Goal: Find specific page/section

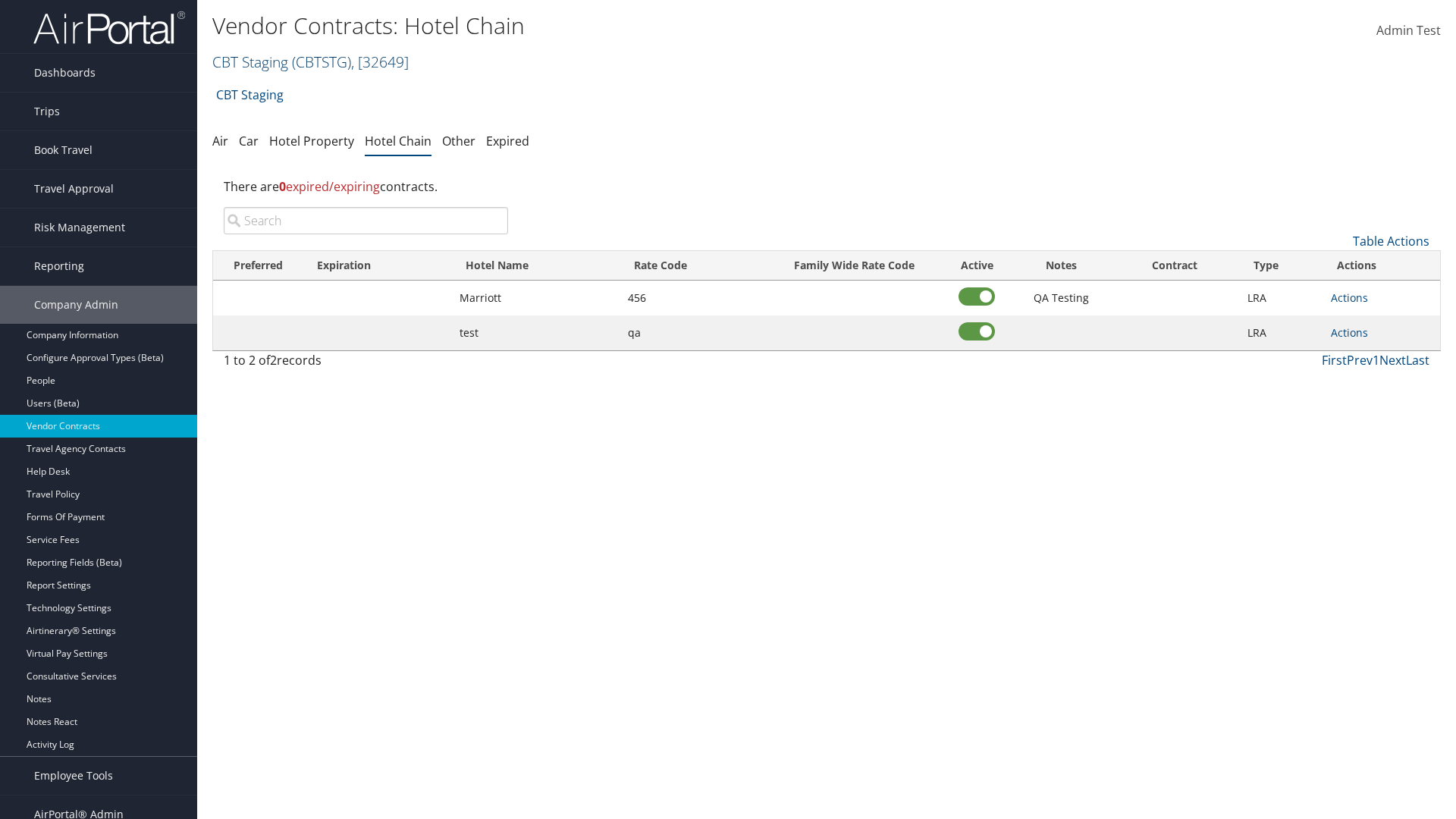
click at [250, 62] on link "CBT Staging ( CBTSTG ) , [ 32649 ]" at bounding box center [310, 62] width 196 height 21
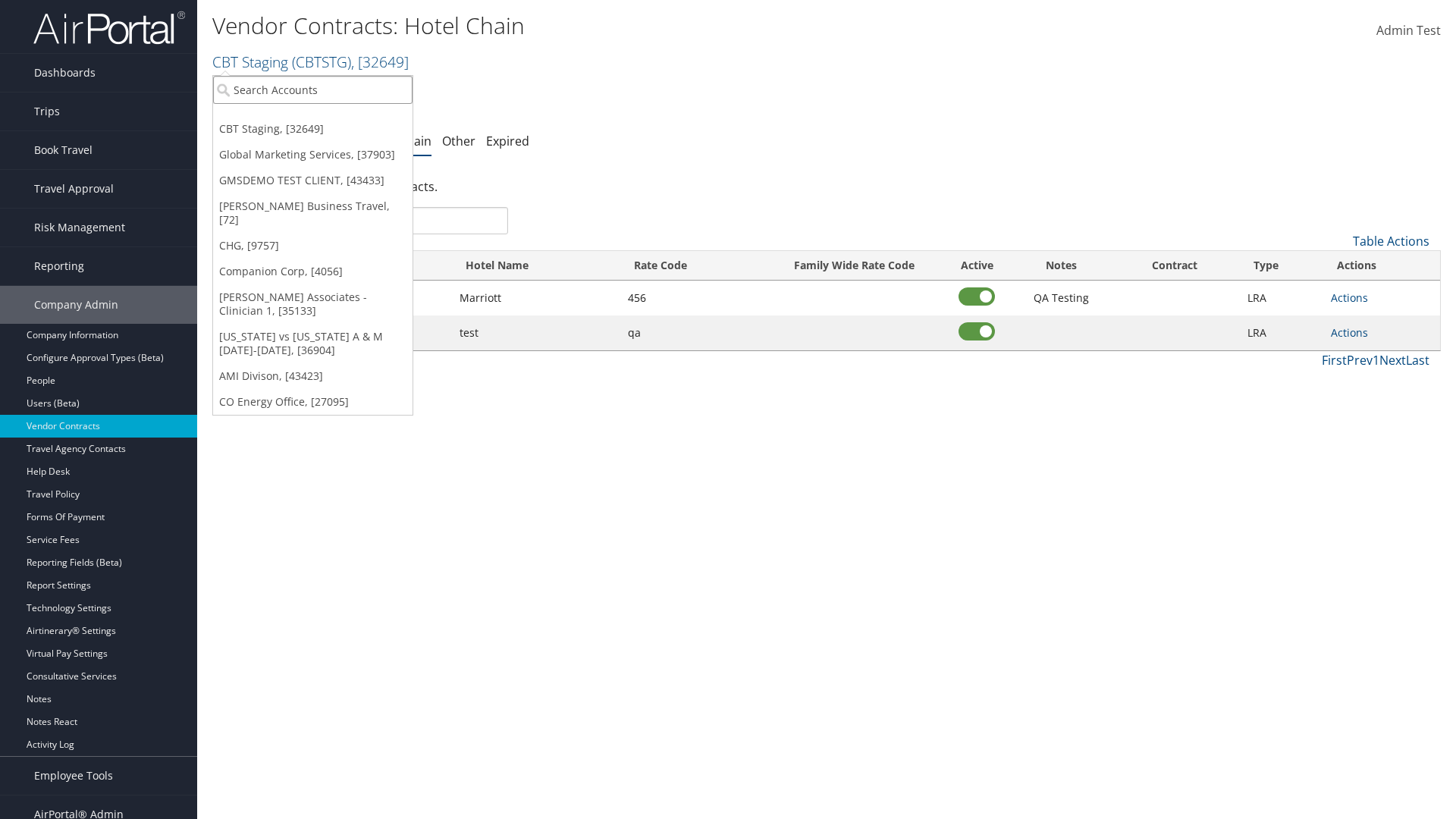
click at [312, 89] on input "search" at bounding box center [312, 90] width 199 height 28
type input "Global Marketing Services"
click at [327, 118] on div "Global Marketing Services (301946), [37903]" at bounding box center [326, 118] width 244 height 13
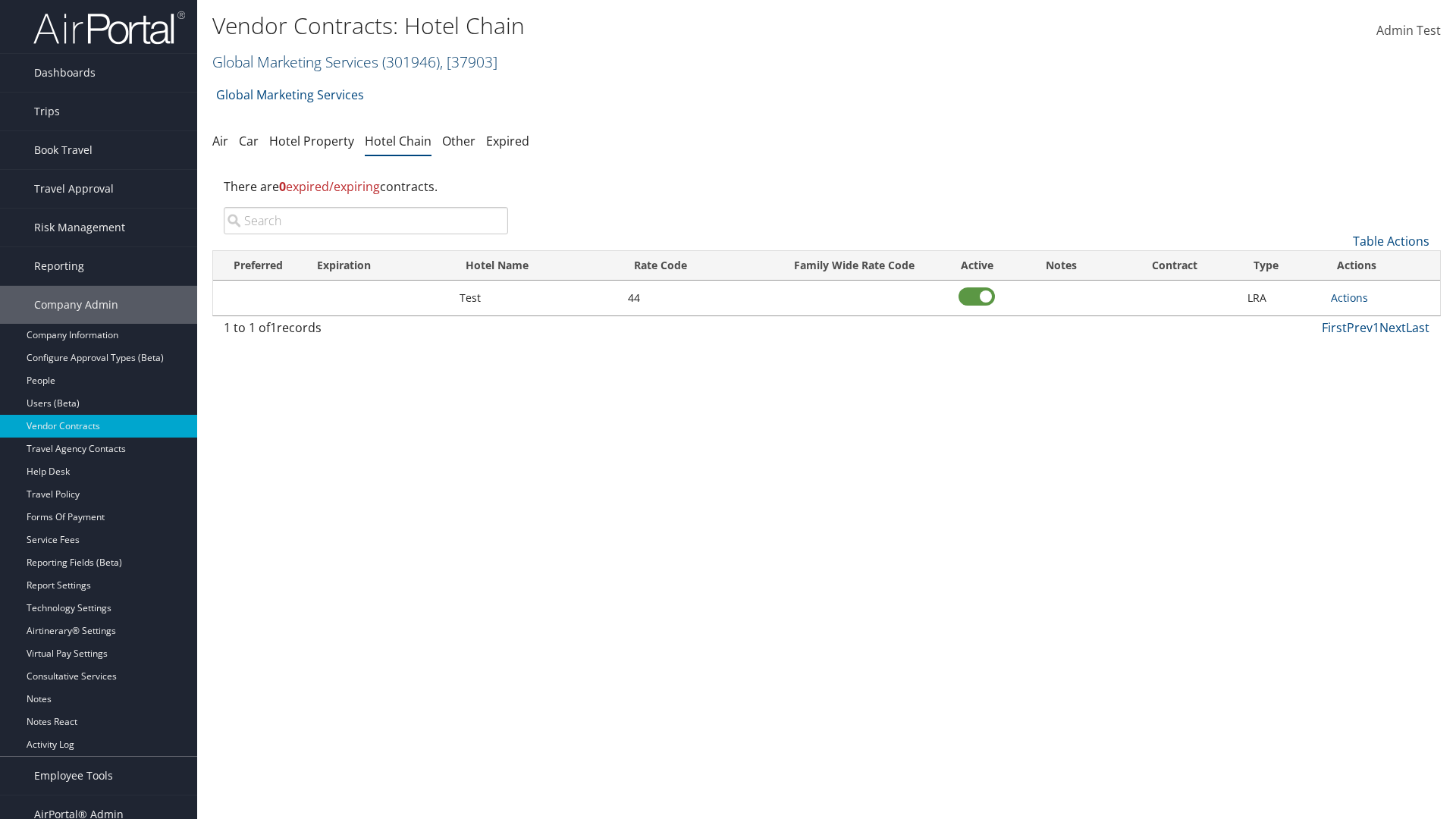
click at [294, 62] on link "Global Marketing Services ( 301946 ) , [ 37903 ]" at bounding box center [355, 62] width 285 height 21
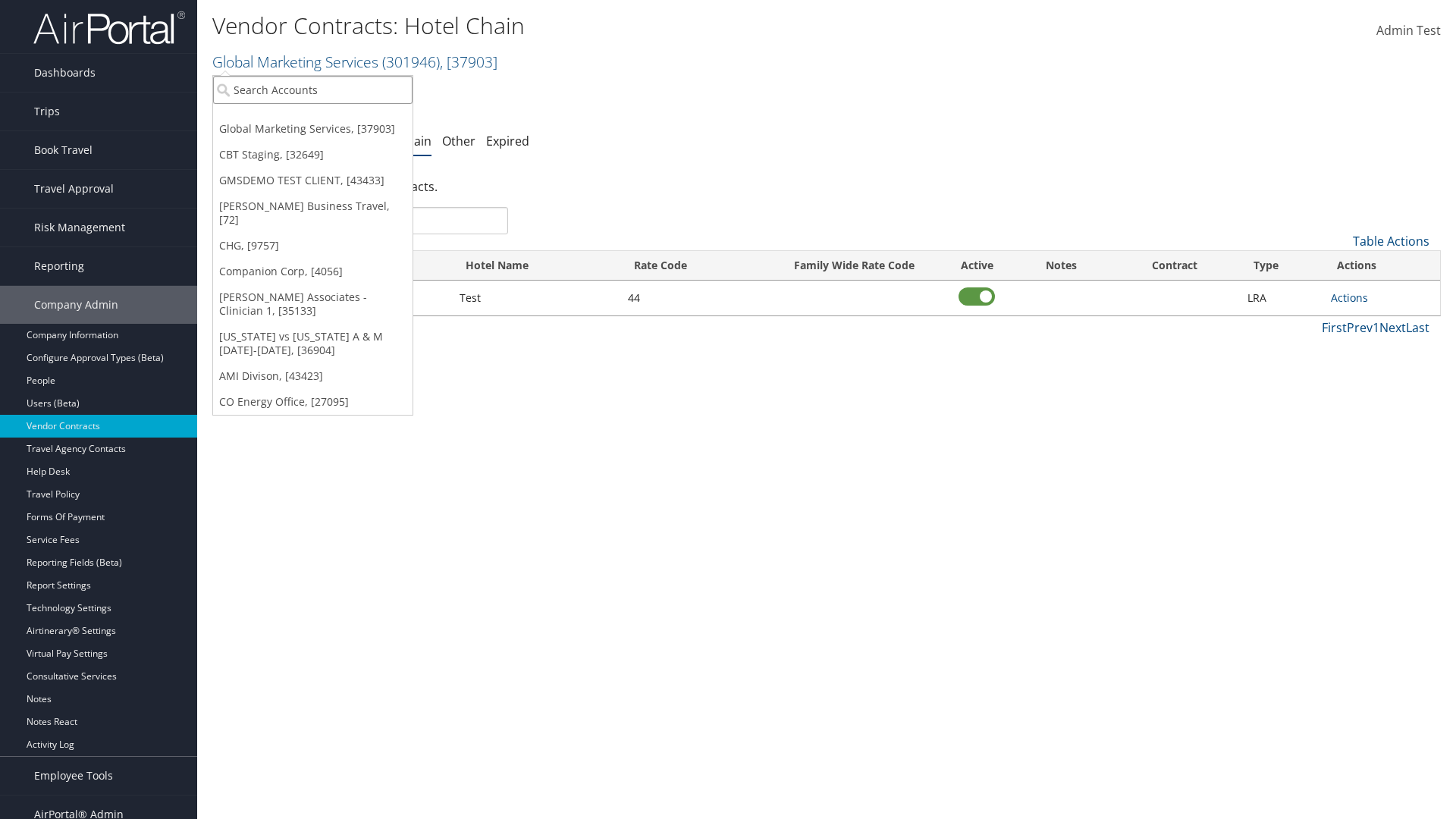
click at [312, 89] on input "search" at bounding box center [312, 90] width 199 height 28
type input "CBT Staging"
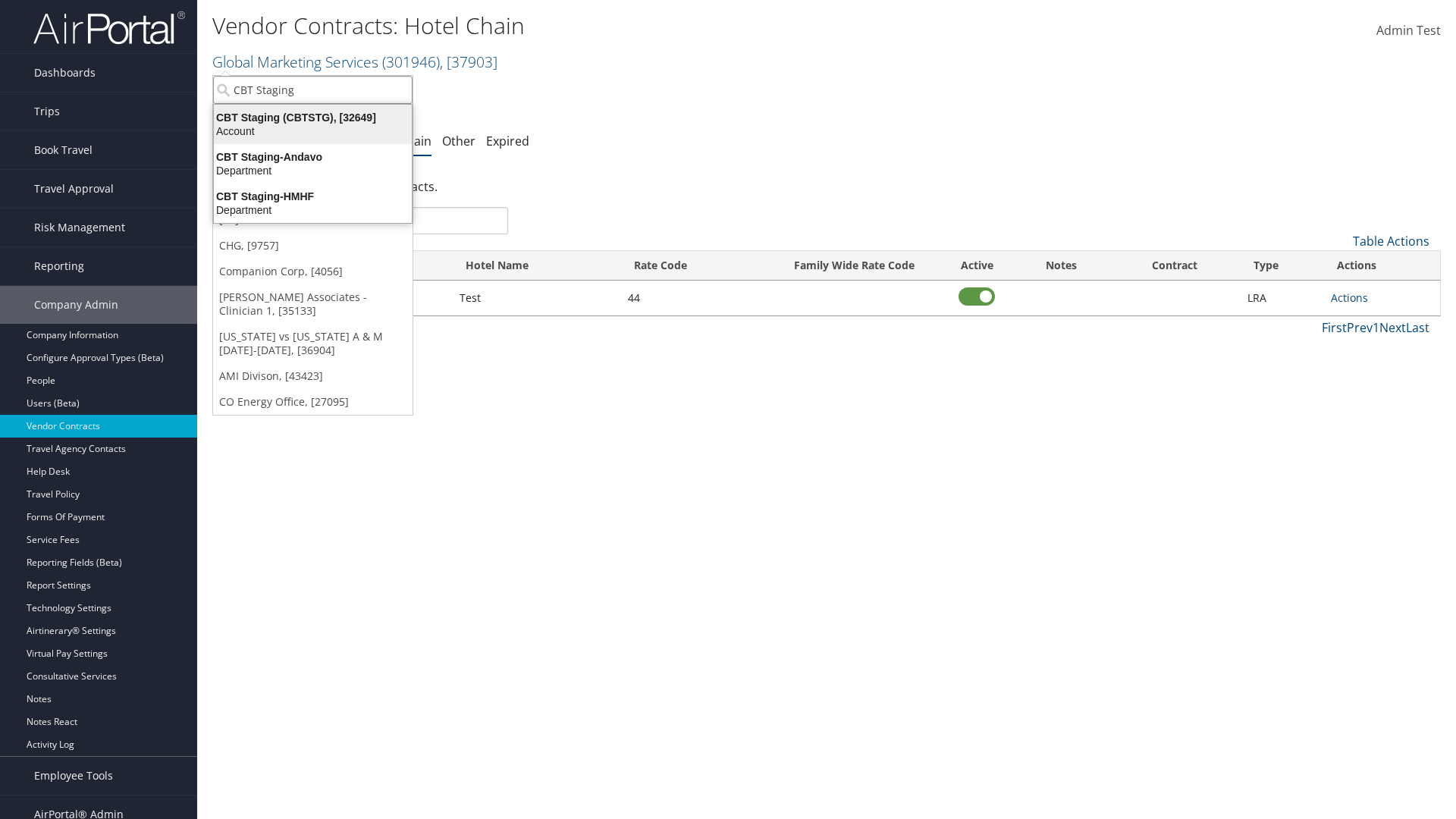
click at [312, 118] on div "CBT Staging (CBTSTG), [32649]" at bounding box center [312, 118] width 216 height 13
